Goal: Task Accomplishment & Management: Manage account settings

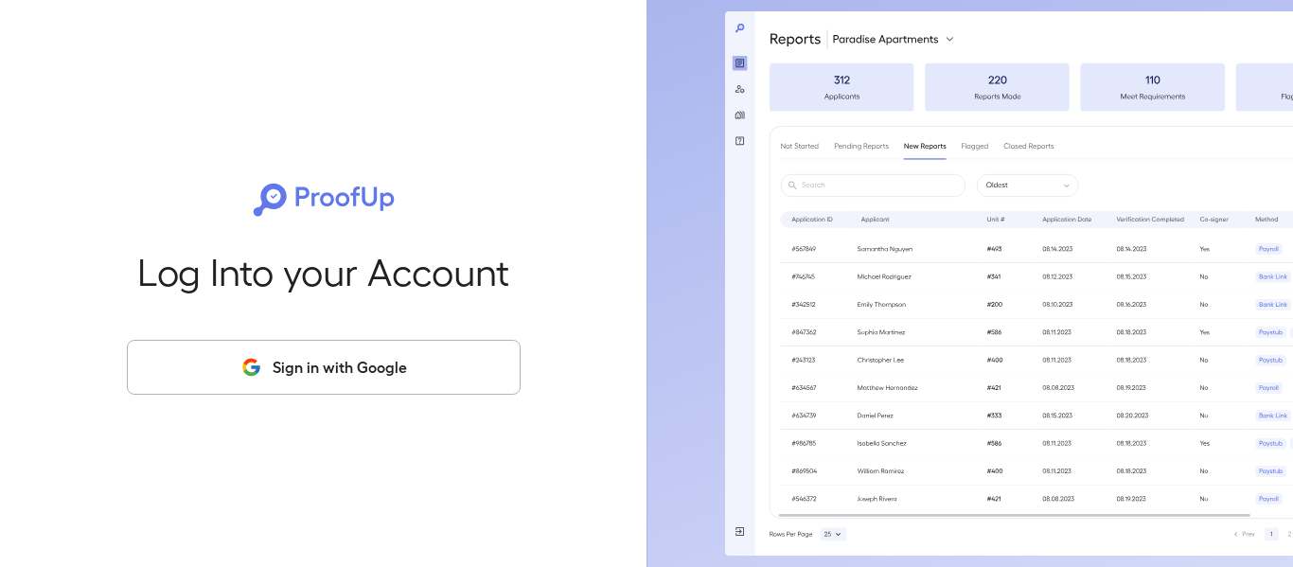
click at [468, 366] on button "Sign in with Google" at bounding box center [324, 367] width 394 height 55
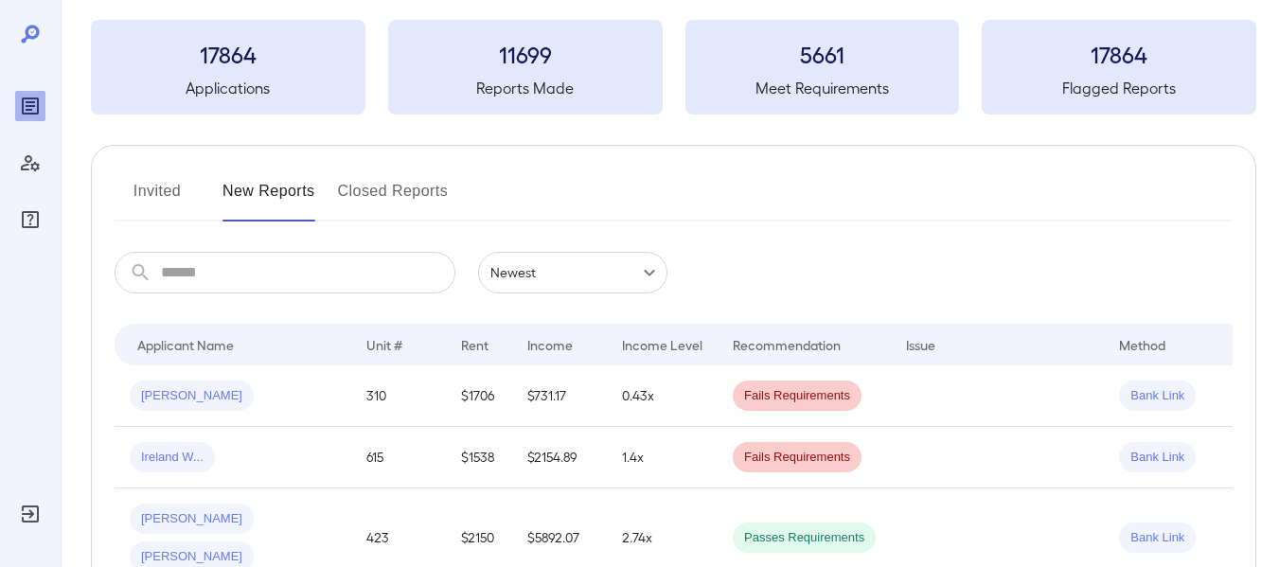
scroll to position [189, 0]
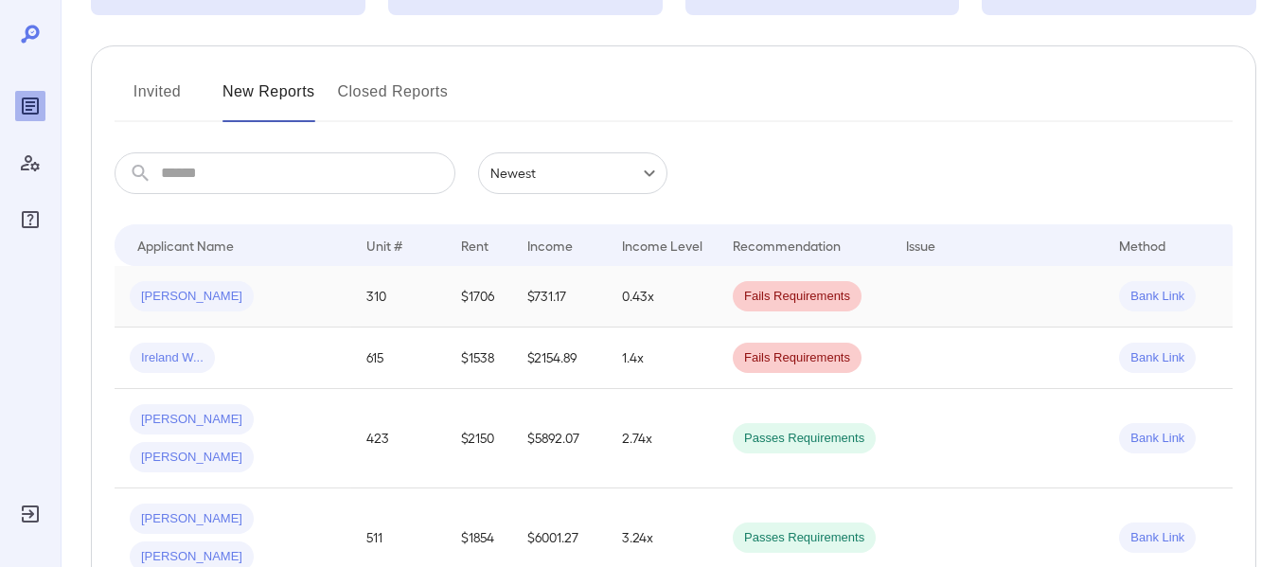
click at [180, 300] on span "Alexis R..." at bounding box center [192, 297] width 124 height 18
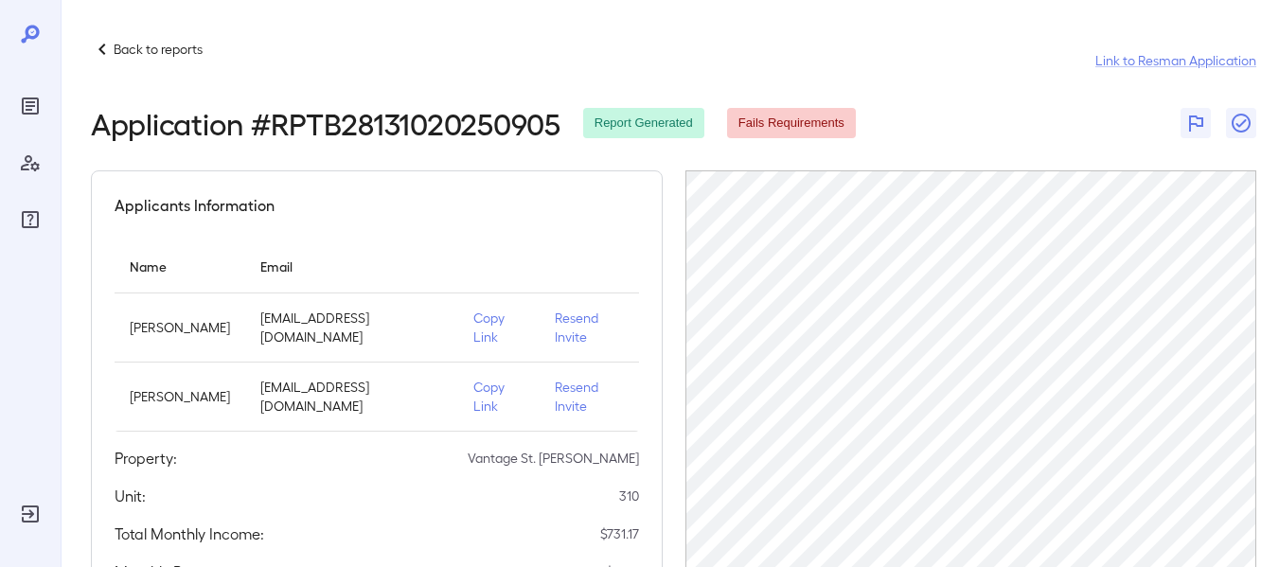
click at [555, 378] on p "Resend Invite" at bounding box center [589, 397] width 69 height 38
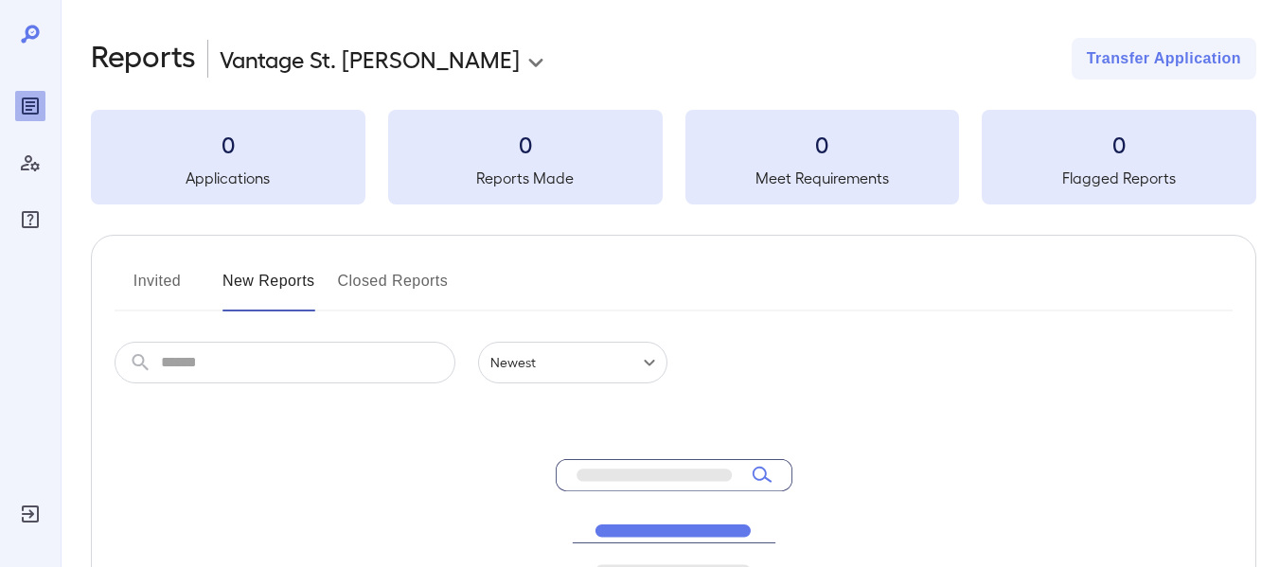
scroll to position [189, 0]
